Goal: Task Accomplishment & Management: Manage account settings

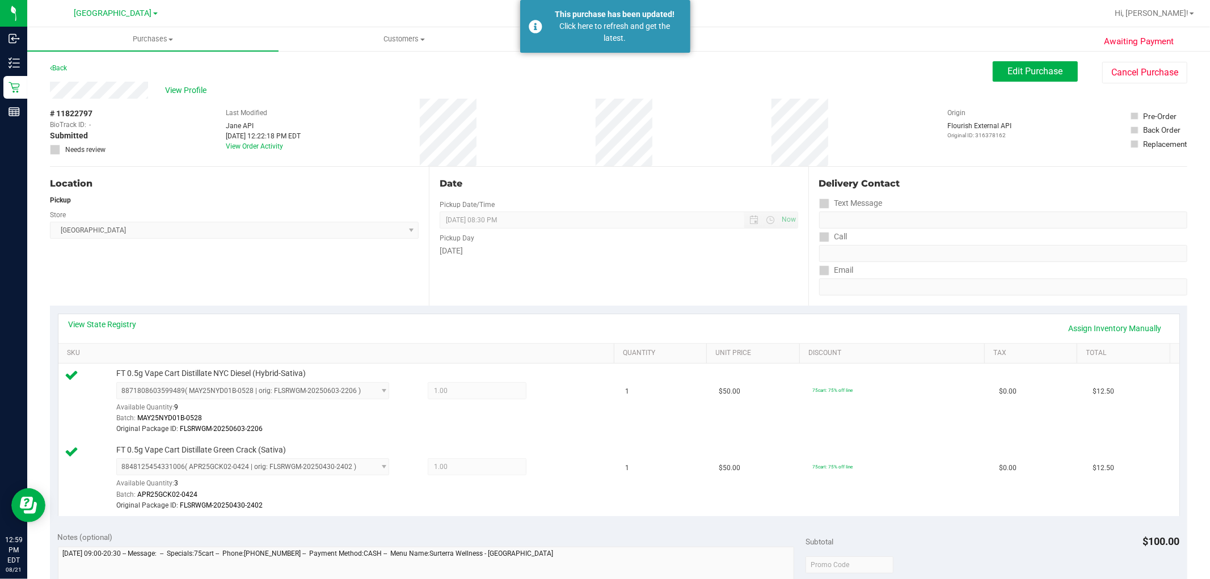
scroll to position [63, 0]
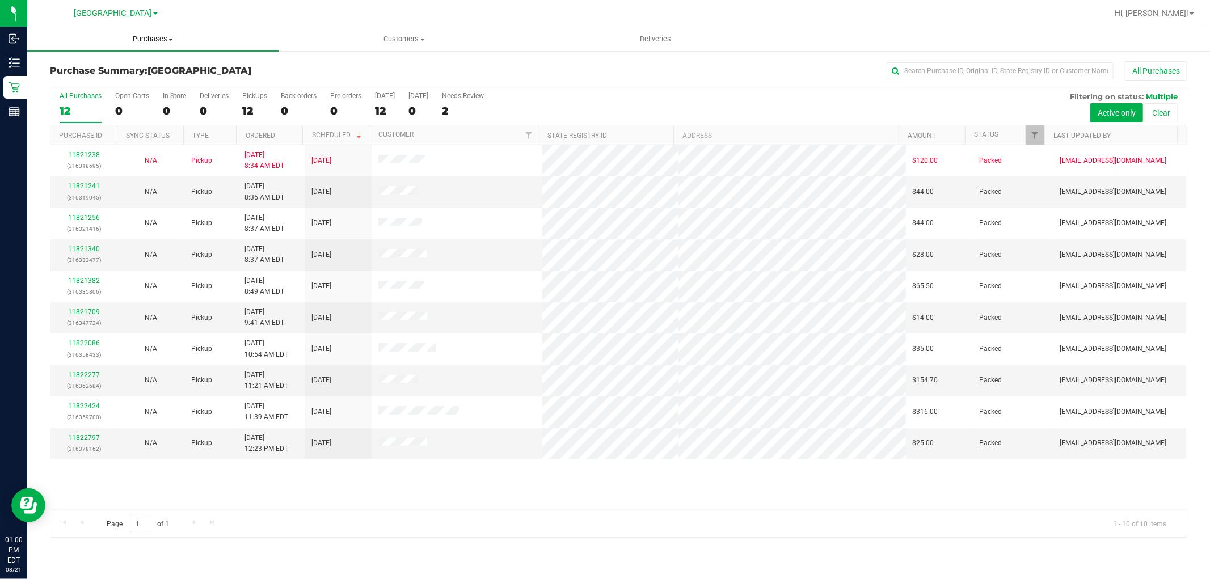
click at [137, 36] on span "Purchases" at bounding box center [152, 39] width 251 height 10
click at [108, 79] on li "Fulfillment" at bounding box center [152, 82] width 251 height 14
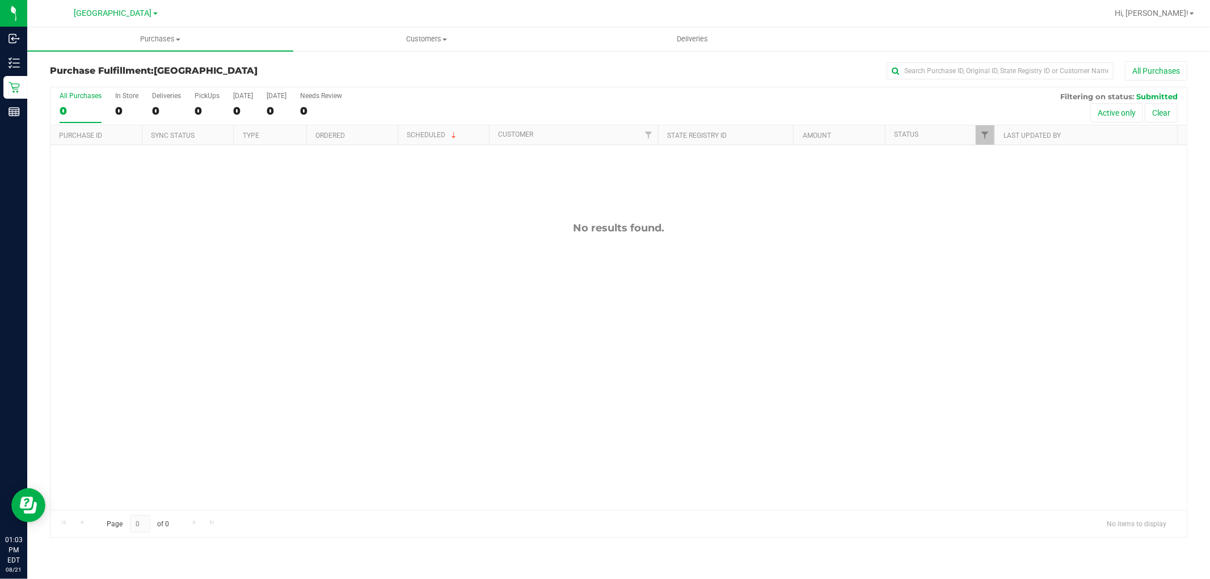
click at [994, 134] on div at bounding box center [994, 135] width 5 height 20
click at [983, 134] on span "Filter" at bounding box center [985, 135] width 9 height 9
click at [991, 258] on input "Packed" at bounding box center [990, 260] width 7 height 7
checkbox input "true"
click at [1014, 338] on button "Filter" at bounding box center [1010, 333] width 54 height 25
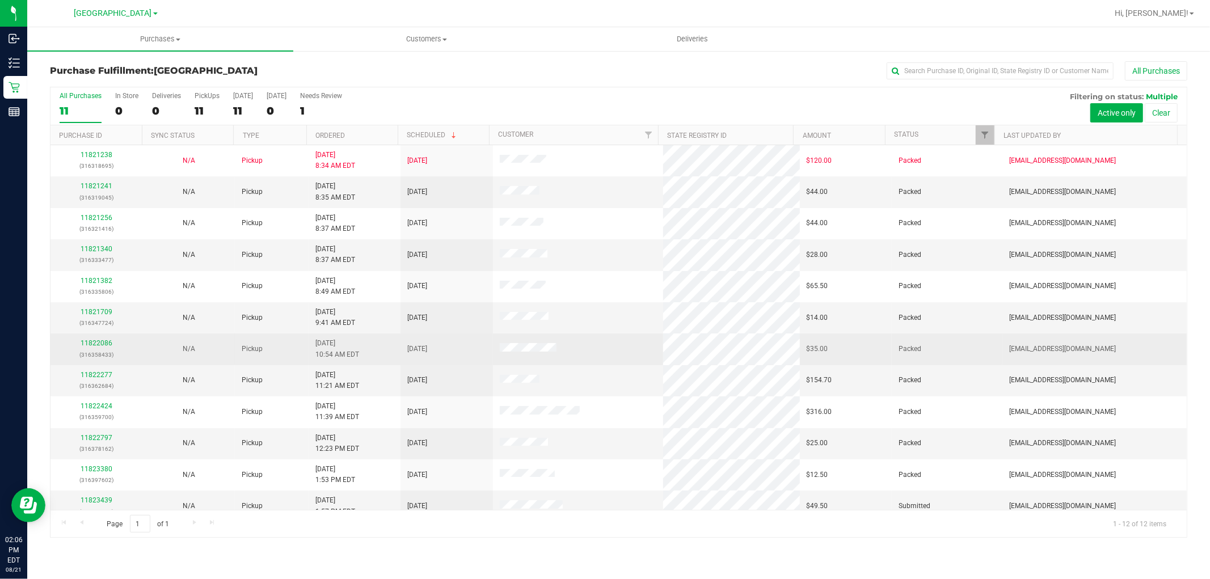
scroll to position [12, 0]
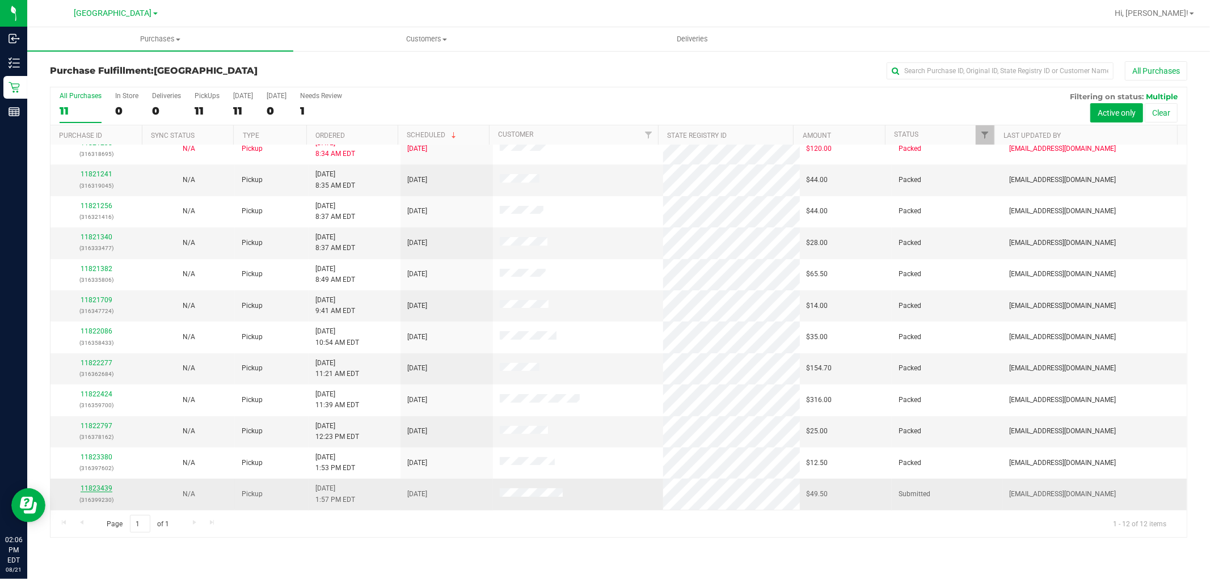
click at [89, 489] on link "11823439" at bounding box center [97, 489] width 32 height 8
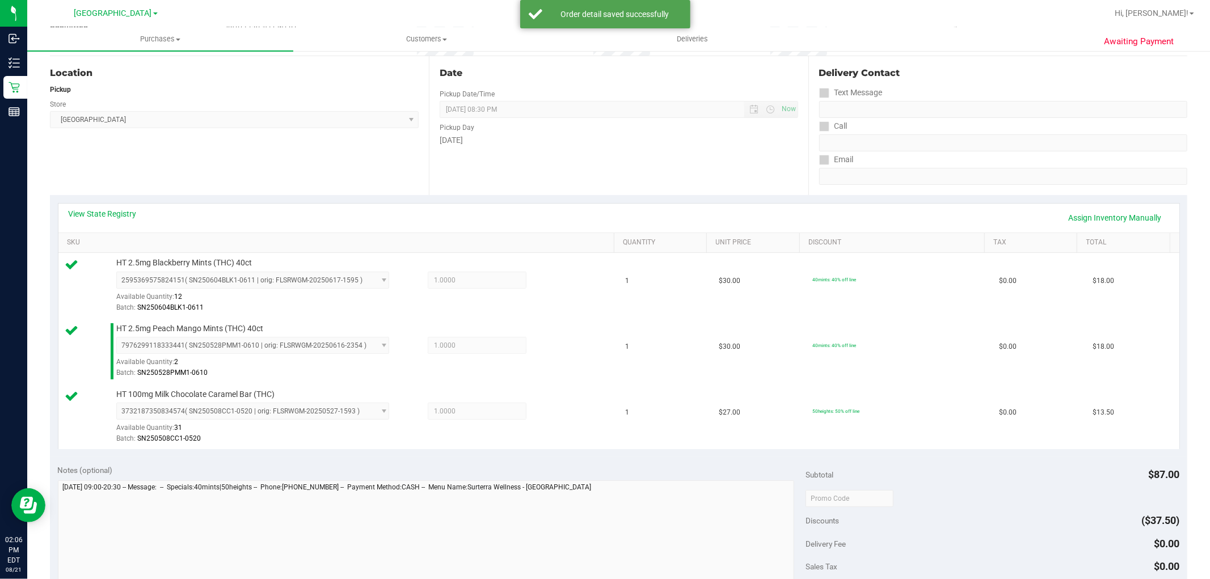
scroll to position [378, 0]
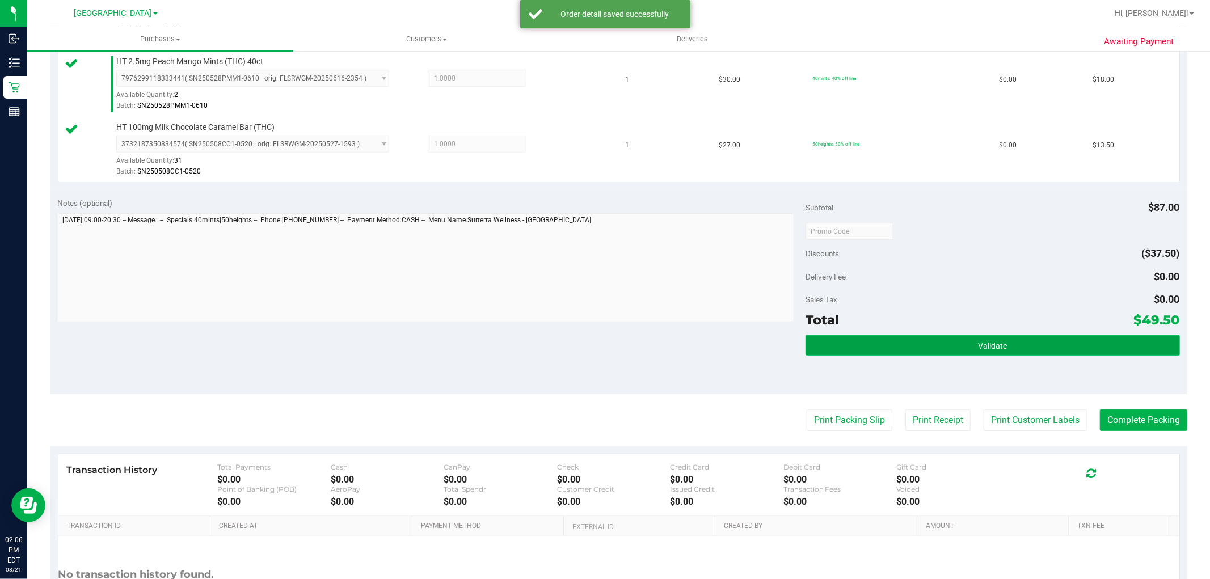
click at [950, 352] on button "Validate" at bounding box center [993, 345] width 374 height 20
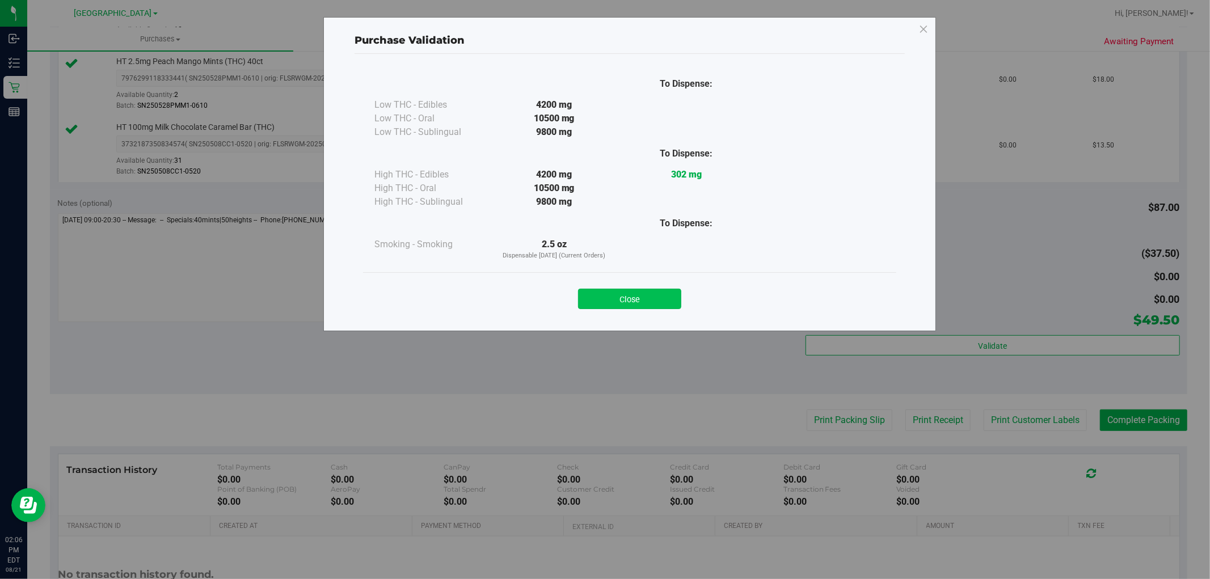
click at [627, 295] on button "Close" at bounding box center [629, 299] width 103 height 20
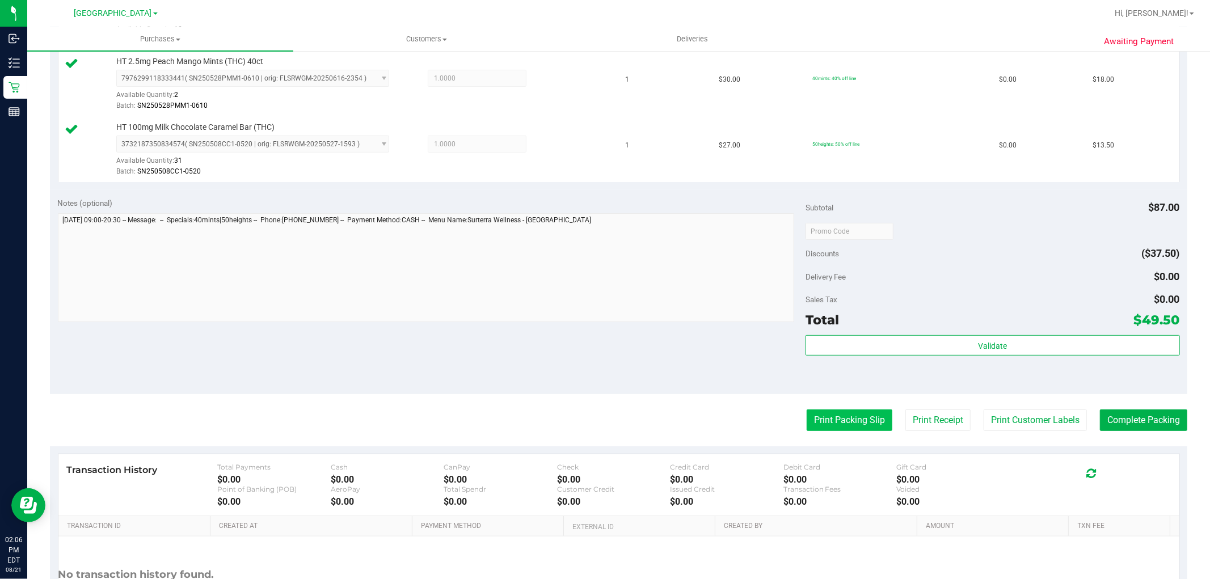
click at [838, 413] on button "Print Packing Slip" at bounding box center [850, 421] width 86 height 22
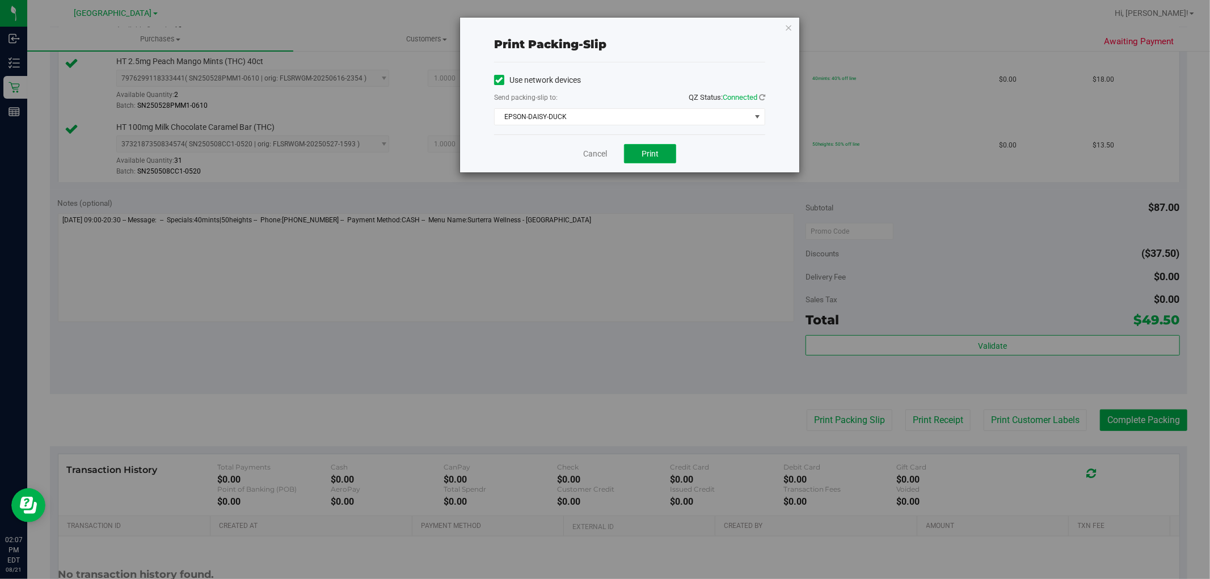
click at [637, 157] on button "Print" at bounding box center [650, 153] width 52 height 19
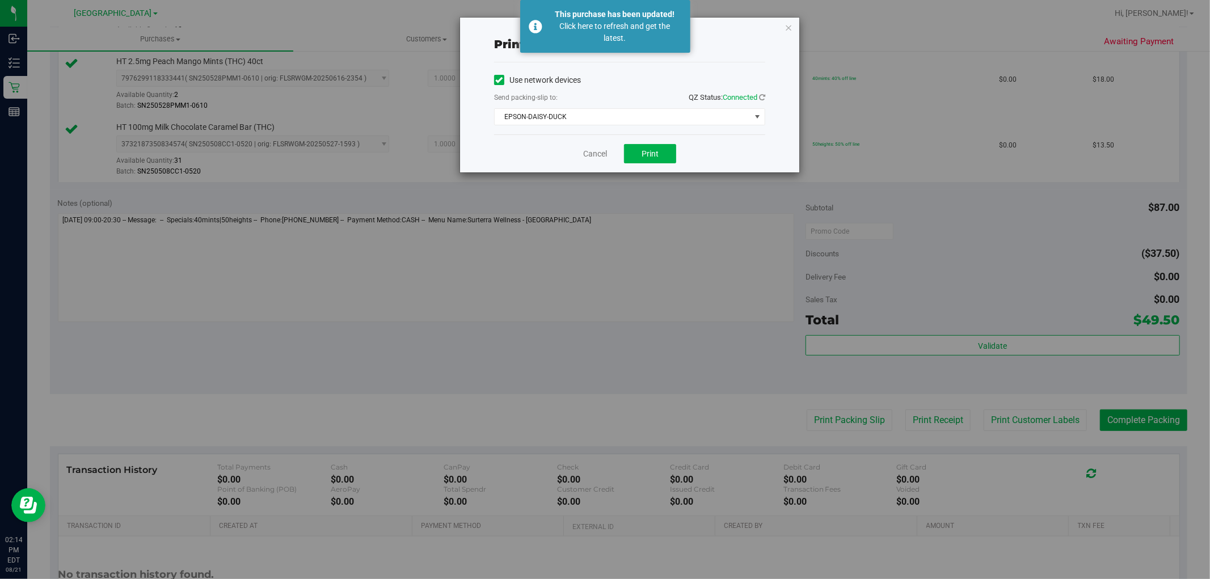
click at [793, 24] on div "Print packing-slip Use network devices Send packing-slip to: QZ Status: Connect…" at bounding box center [629, 95] width 339 height 155
click at [786, 27] on icon "button" at bounding box center [789, 27] width 8 height 14
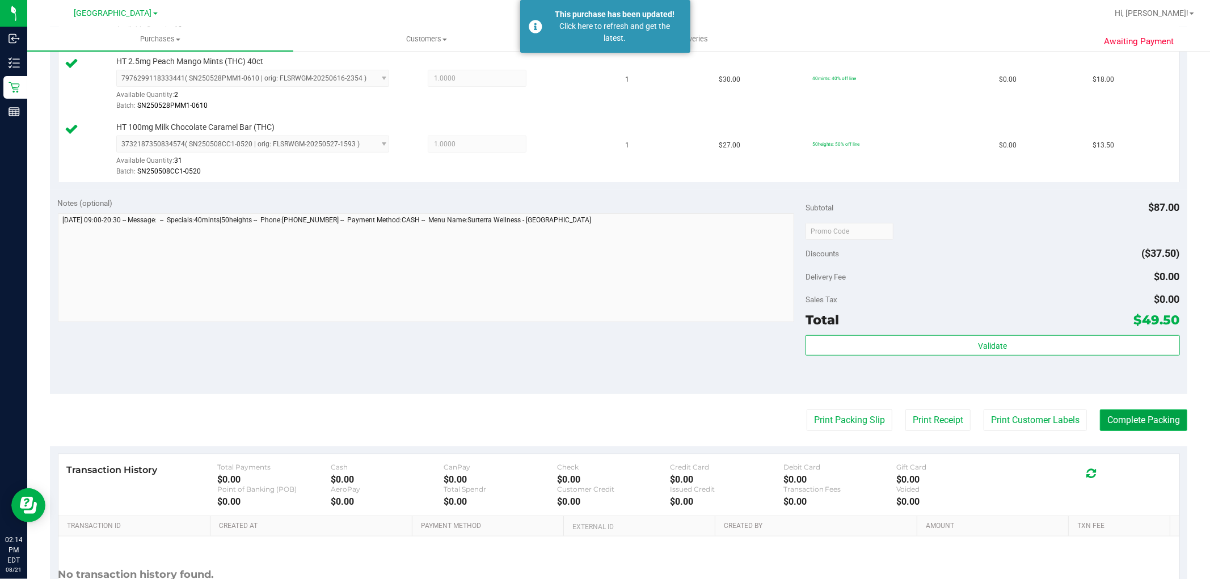
click at [1129, 418] on button "Complete Packing" at bounding box center [1143, 421] width 87 height 22
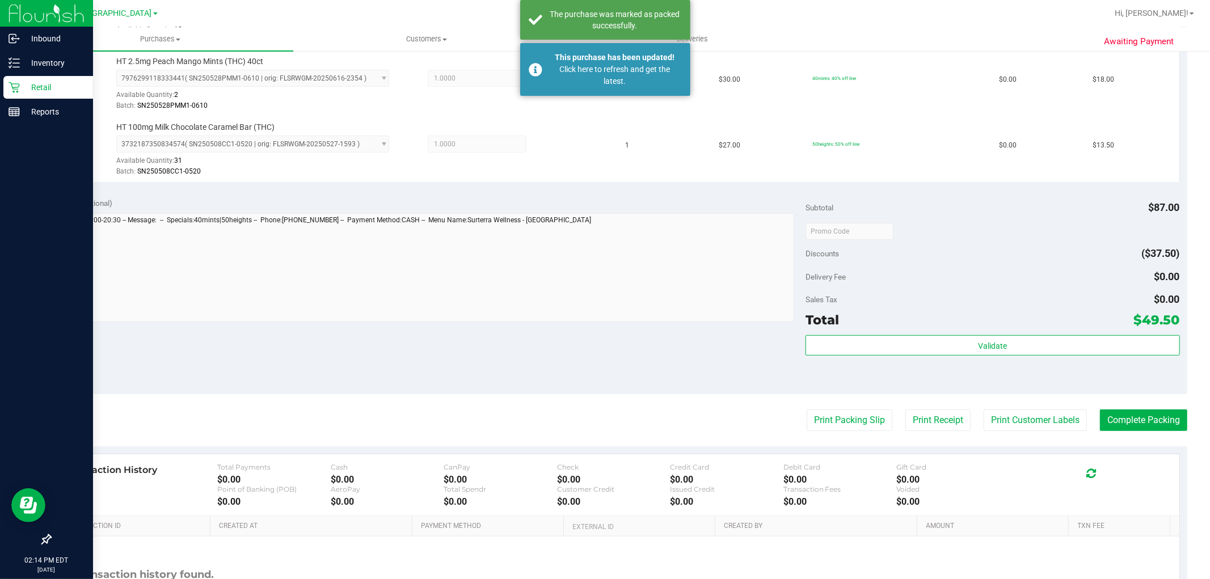
click at [44, 82] on p "Retail" at bounding box center [54, 88] width 68 height 14
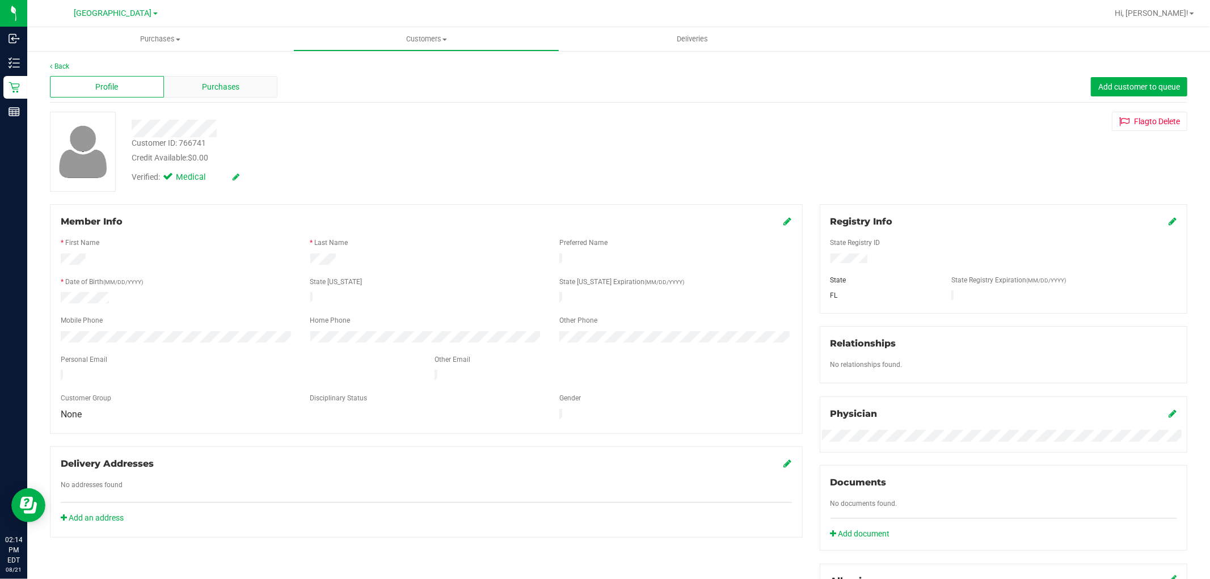
click at [242, 87] on div "Purchases" at bounding box center [221, 87] width 114 height 22
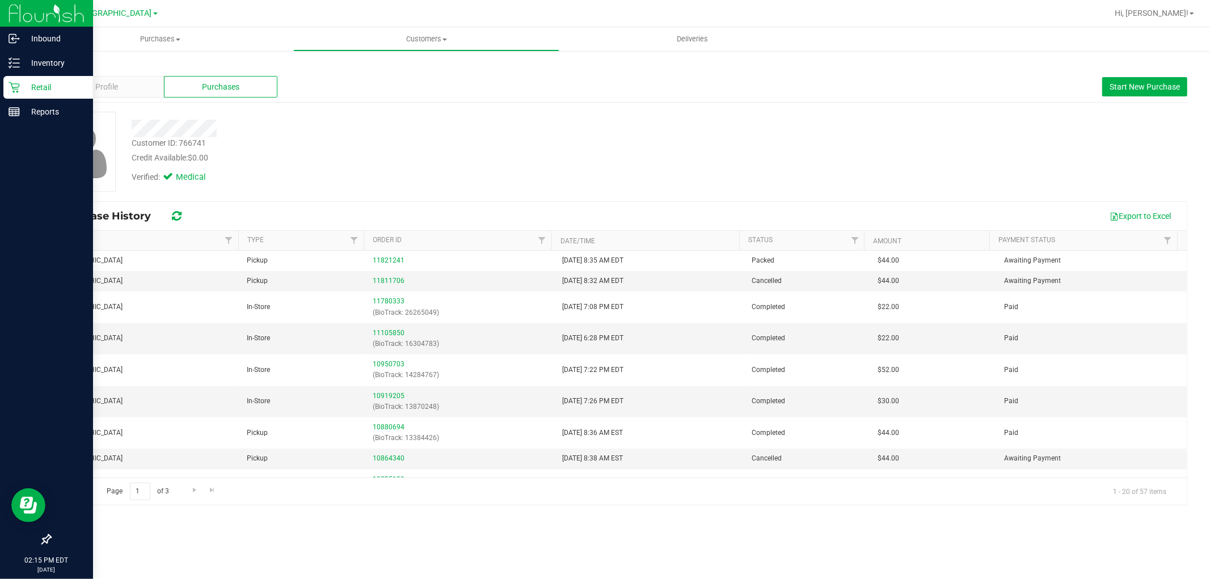
click at [21, 84] on p "Retail" at bounding box center [54, 88] width 68 height 14
